Goal: Transaction & Acquisition: Purchase product/service

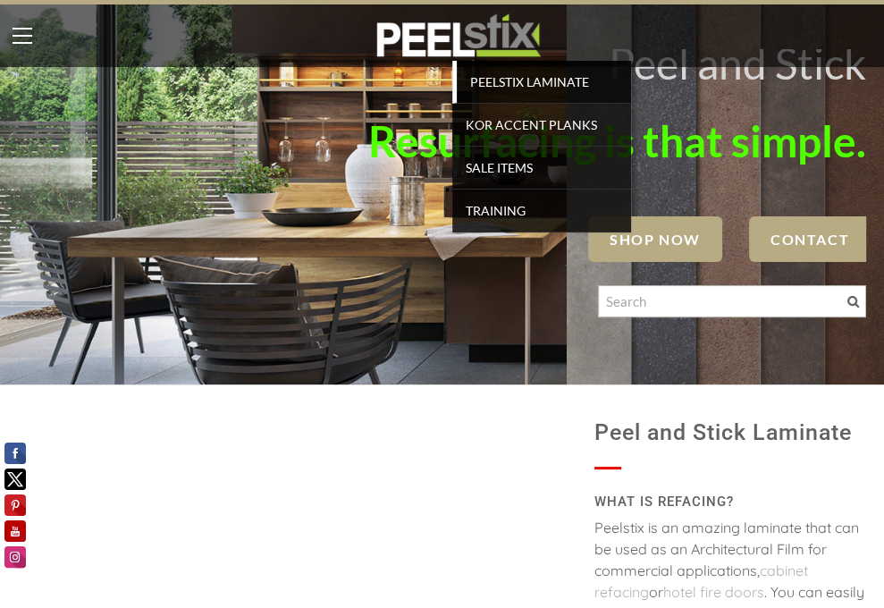
click at [510, 76] on span "PEELSTIX Laminate" at bounding box center [543, 82] width 165 height 24
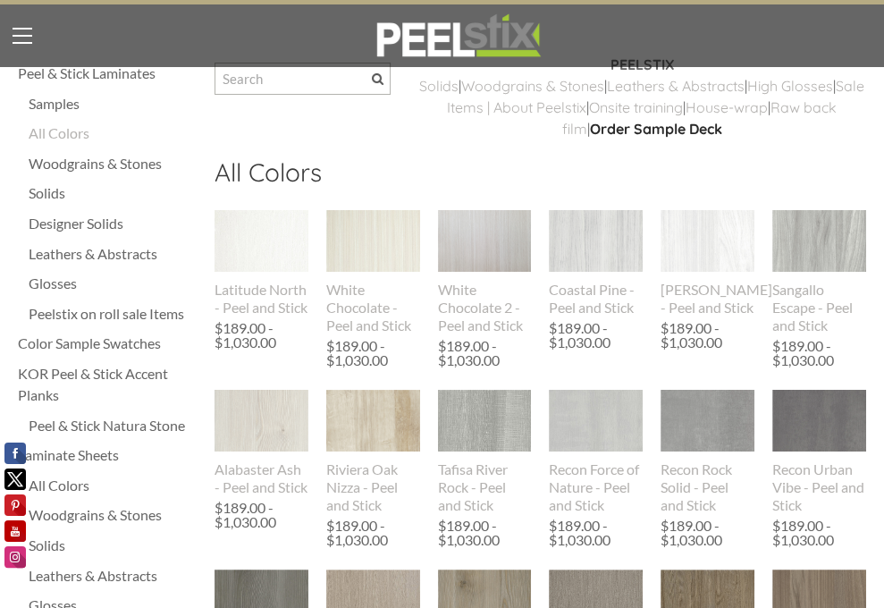
click at [50, 204] on div "Solids" at bounding box center [113, 192] width 168 height 21
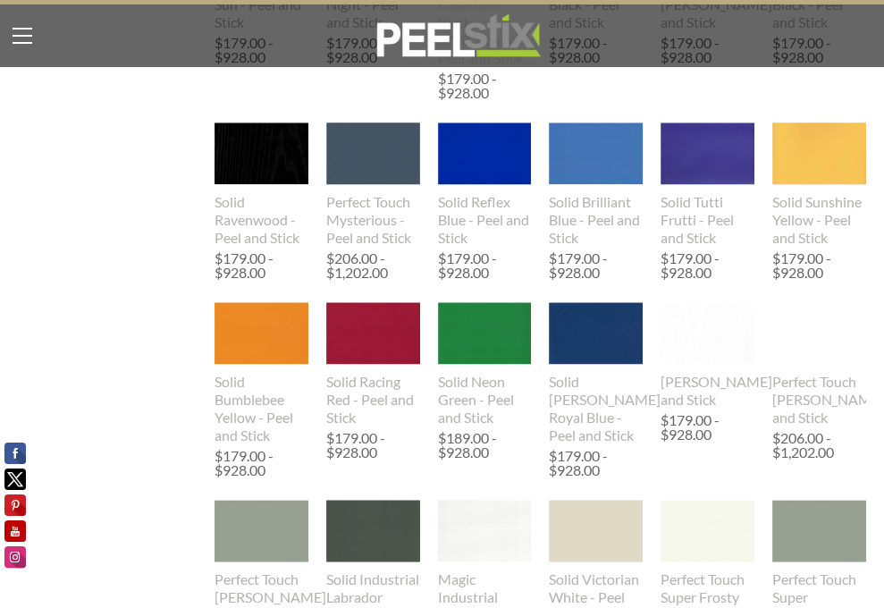
scroll to position [1251, 0]
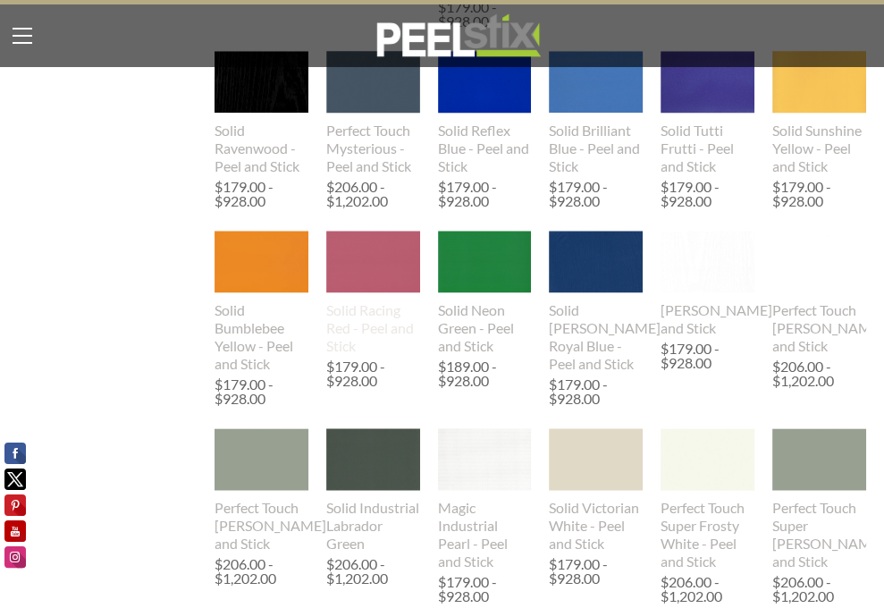
click at [383, 355] on div "Solid Racing Red - Peel and Stick" at bounding box center [373, 328] width 94 height 54
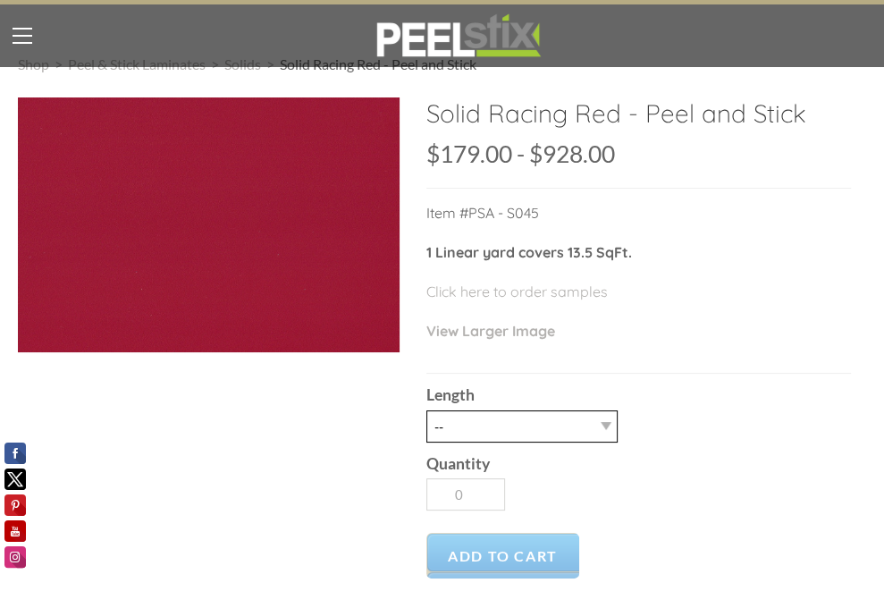
click at [606, 442] on select "-- 3LY 10LY 15LY 30LY" at bounding box center [521, 426] width 191 height 32
select select "3LY"
click at [426, 442] on select "-- 3LY 10LY 15LY 30LY" at bounding box center [521, 426] width 191 height 32
type input "1"
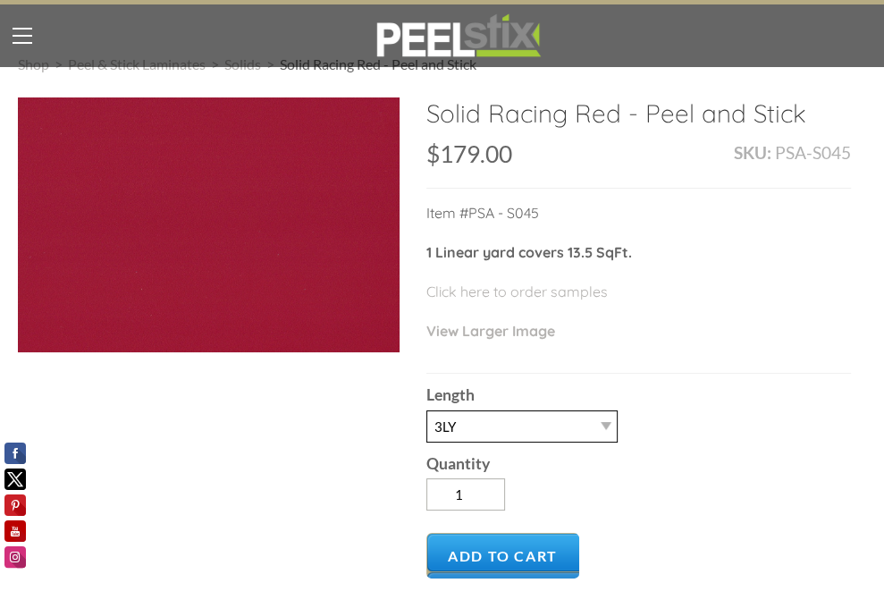
click at [608, 442] on select "-- 3LY 10LY 15LY 30LY" at bounding box center [521, 426] width 191 height 32
click at [426, 442] on select "-- 3LY 10LY 15LY 30LY" at bounding box center [521, 426] width 191 height 32
click at [606, 442] on select "-- 3LY 10LY 15LY 30LY" at bounding box center [521, 426] width 191 height 32
click at [426, 442] on select "-- 3LY 10LY 15LY 30LY" at bounding box center [521, 426] width 191 height 32
click at [608, 442] on select "-- 3LY 10LY 15LY 30LY" at bounding box center [521, 426] width 191 height 32
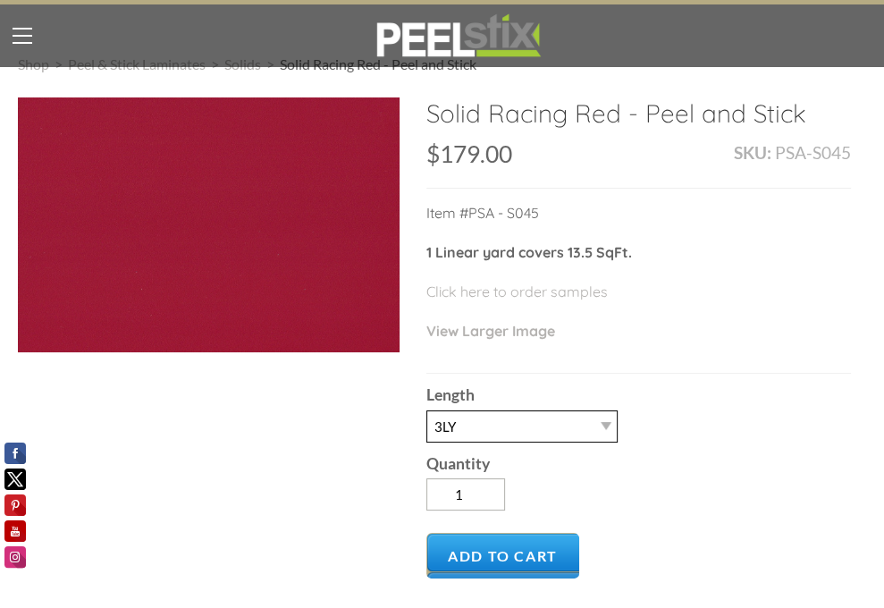
select select "10LY"
click at [426, 442] on select "-- 3LY 10LY 15LY 30LY" at bounding box center [521, 426] width 191 height 32
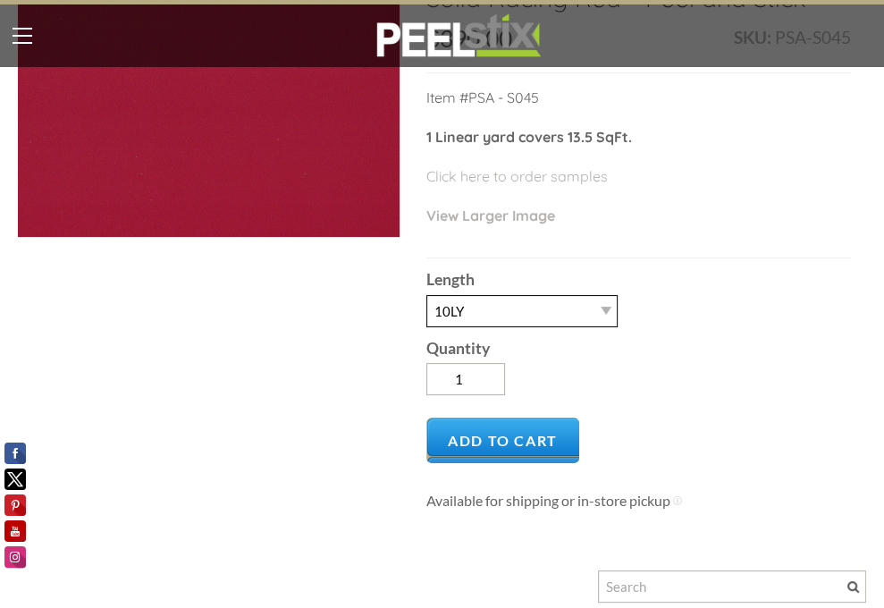
scroll to position [89, 0]
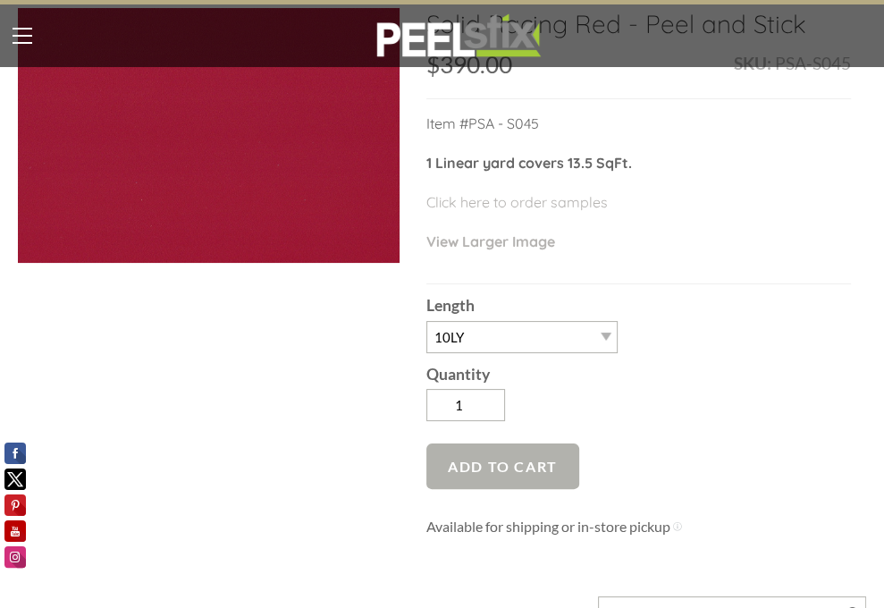
click at [510, 489] on span "Add to Cart" at bounding box center [502, 466] width 153 height 46
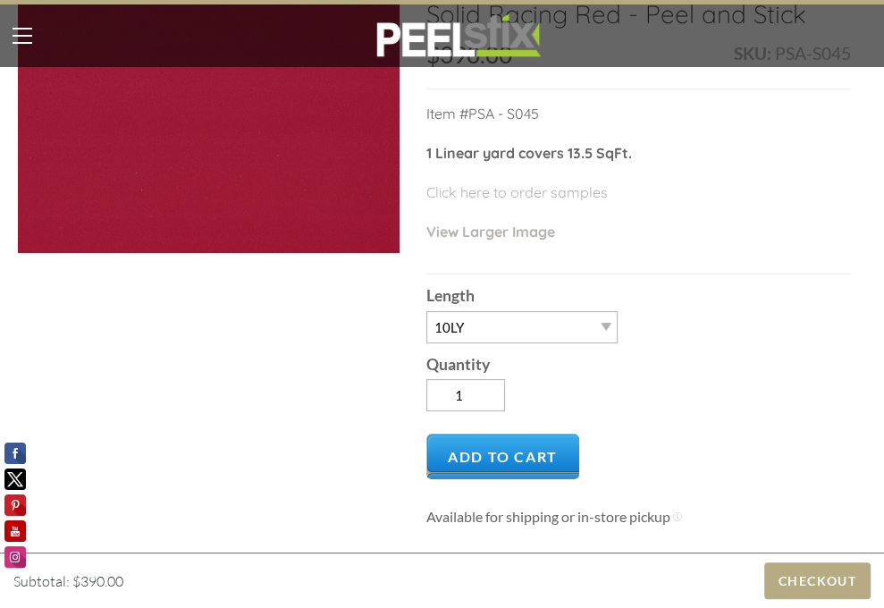
scroll to position [0, 0]
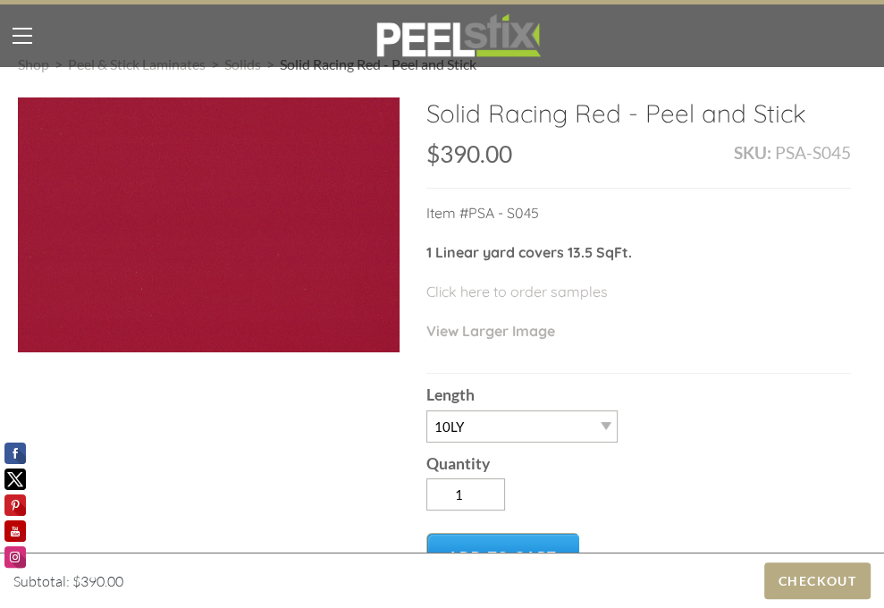
click at [0, 0] on div at bounding box center [0, 0] width 0 height 0
click at [252, 417] on div "Solid Racing Red - Peel and Stick SKU: PSA-S045 $390.00 179 928 $179.00 - $928.…" at bounding box center [442, 540] width 848 height 887
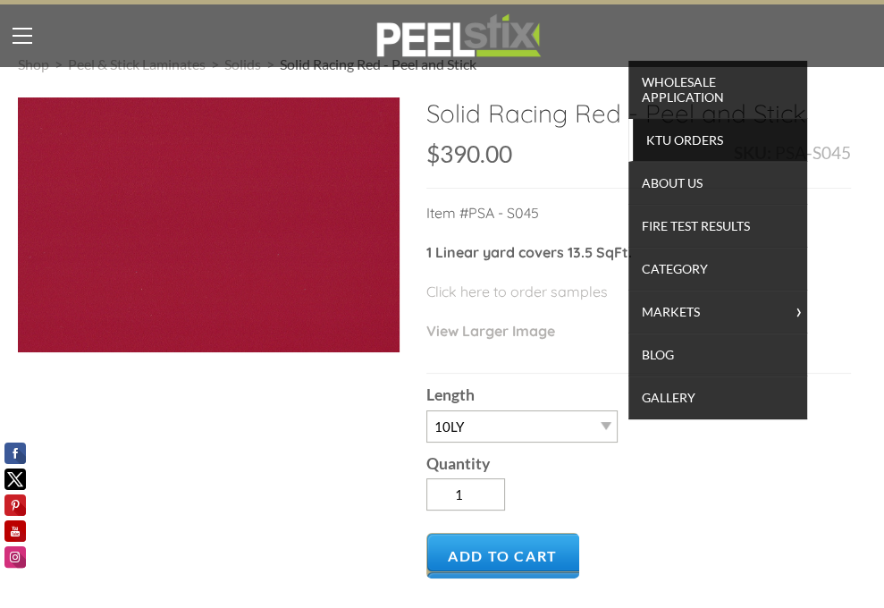
click at [684, 137] on span "KTU Orders" at bounding box center [719, 140] width 165 height 24
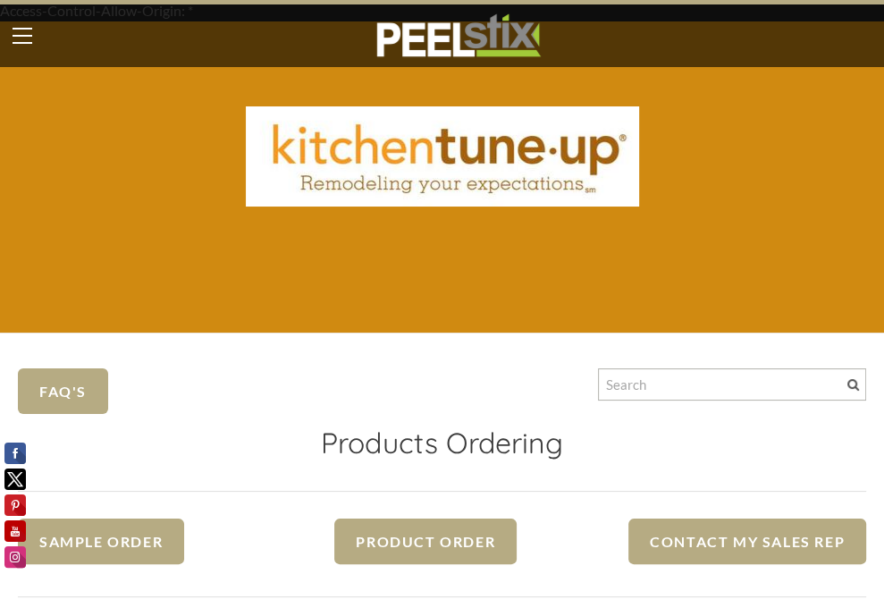
click at [0, 0] on link "Home" at bounding box center [0, 0] width 0 height 0
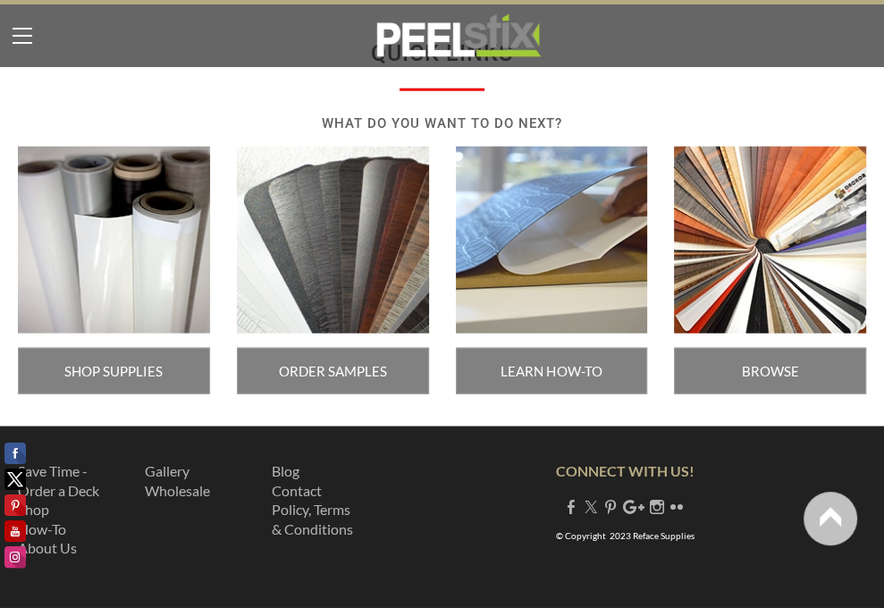
scroll to position [3186, 0]
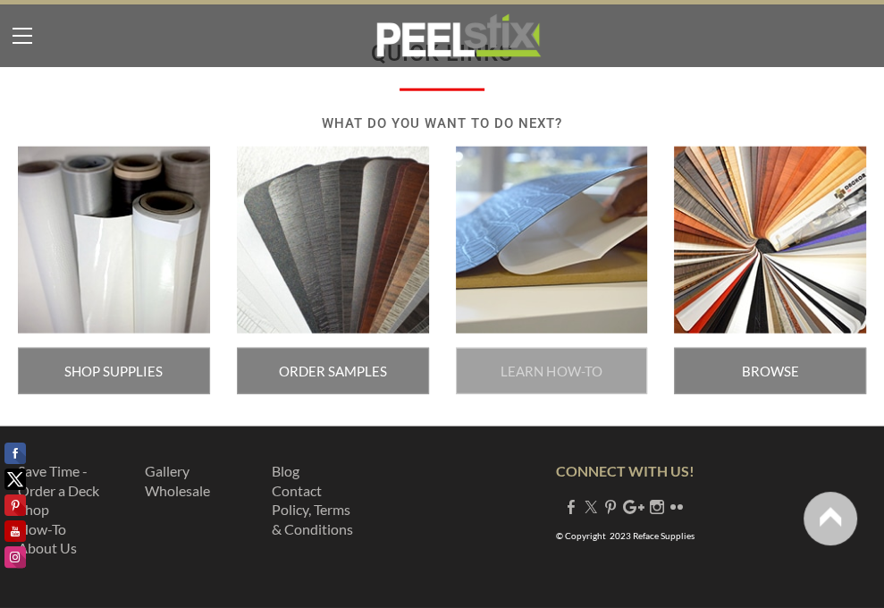
click at [571, 348] on span "LEARN HOW-TO" at bounding box center [552, 371] width 192 height 46
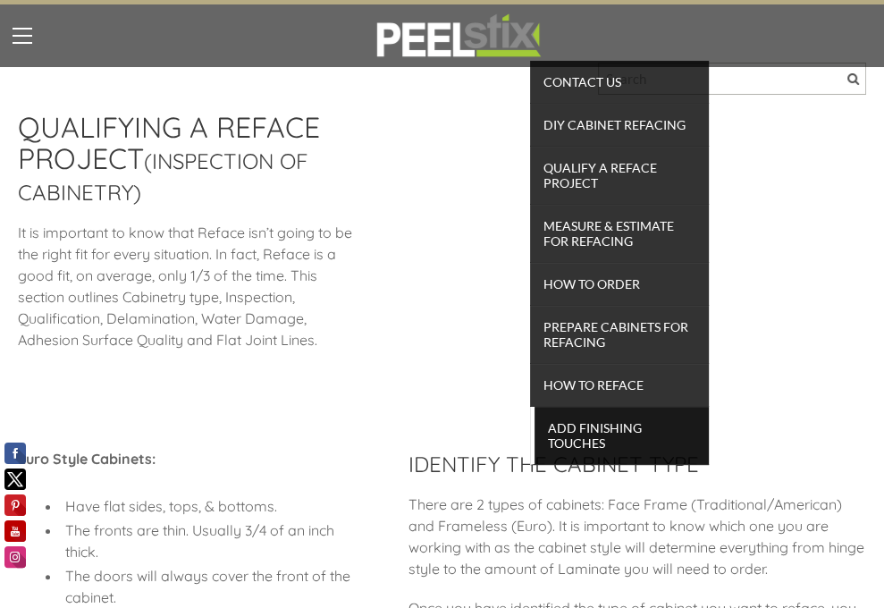
click at [581, 435] on span "Add Finishing Touches" at bounding box center [621, 435] width 165 height 39
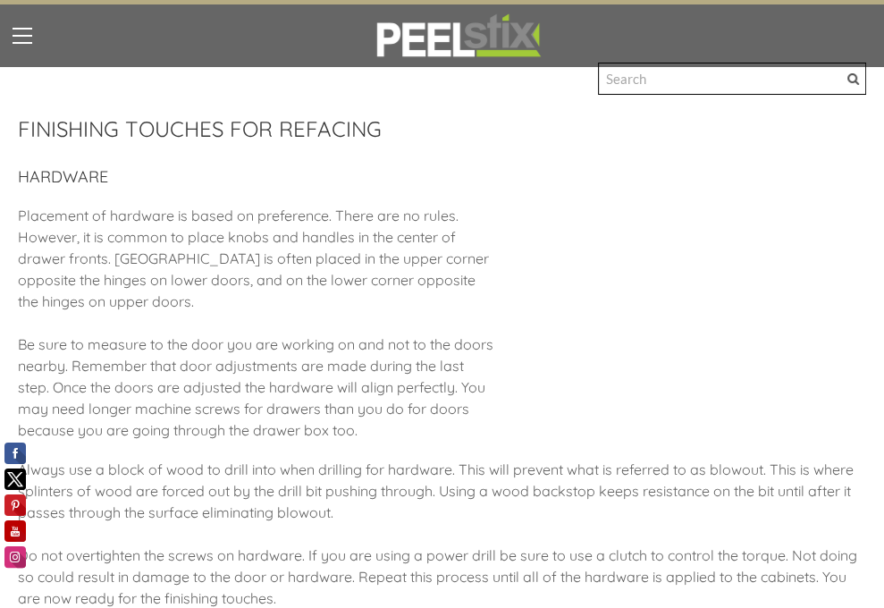
click at [624, 95] on input "Search" at bounding box center [732, 79] width 268 height 32
type input "slitting"
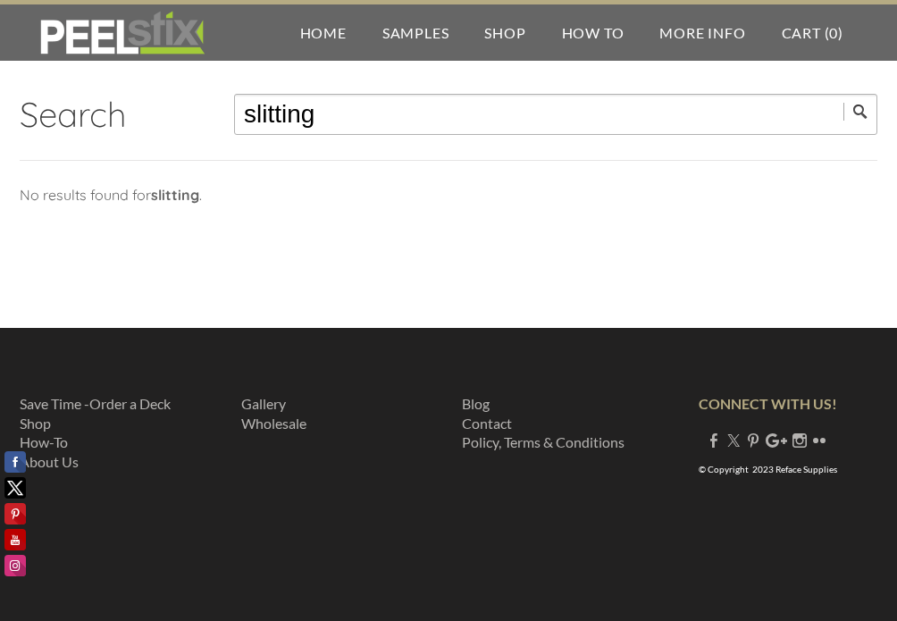
drag, startPoint x: 319, startPoint y: 117, endPoint x: 120, endPoint y: 120, distance: 199.3
click at [120, 120] on div "Search slitting" at bounding box center [449, 125] width 858 height 72
type input "slit"
click at [844, 103] on input "submit" at bounding box center [861, 112] width 34 height 18
click at [862, 105] on input "submit" at bounding box center [861, 112] width 34 height 18
